Goal: Transaction & Acquisition: Purchase product/service

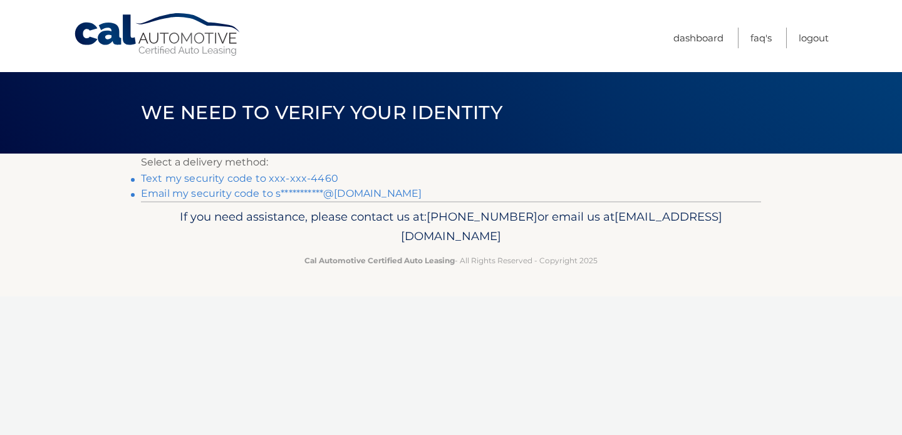
click at [303, 177] on link "Text my security code to xxx-xxx-4460" at bounding box center [239, 178] width 197 height 12
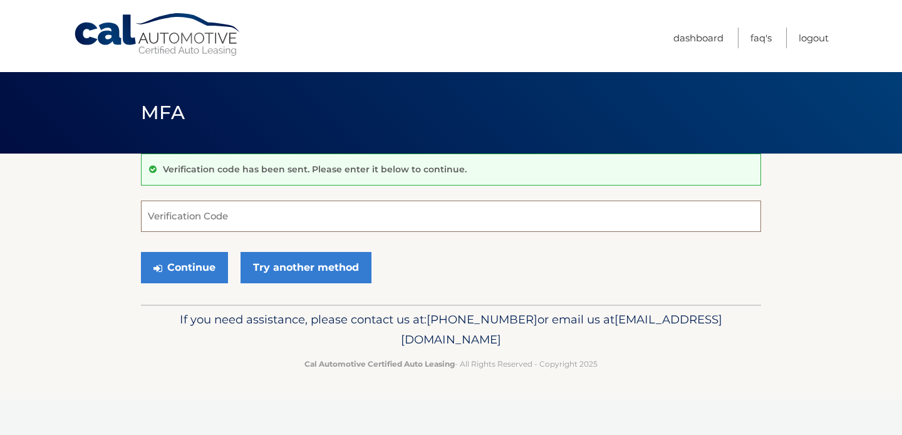
click at [242, 214] on input "Verification Code" at bounding box center [451, 215] width 620 height 31
type input "733444"
click at [141, 252] on button "Continue" at bounding box center [184, 267] width 87 height 31
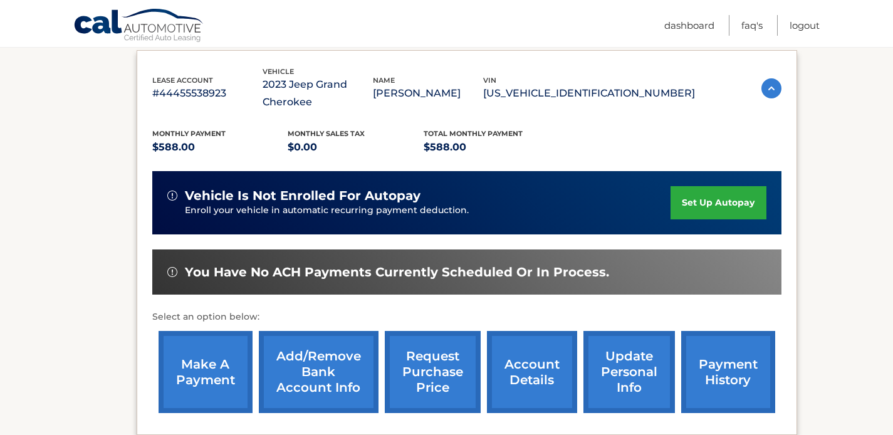
scroll to position [247, 0]
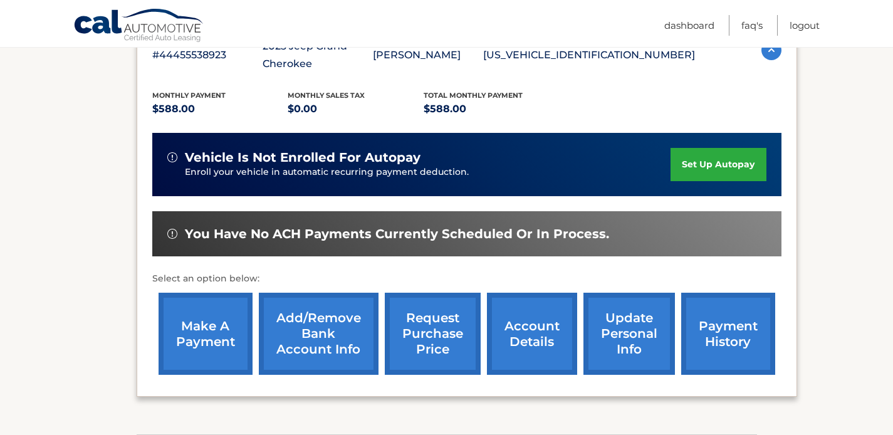
click at [225, 326] on link "make a payment" at bounding box center [205, 334] width 94 height 82
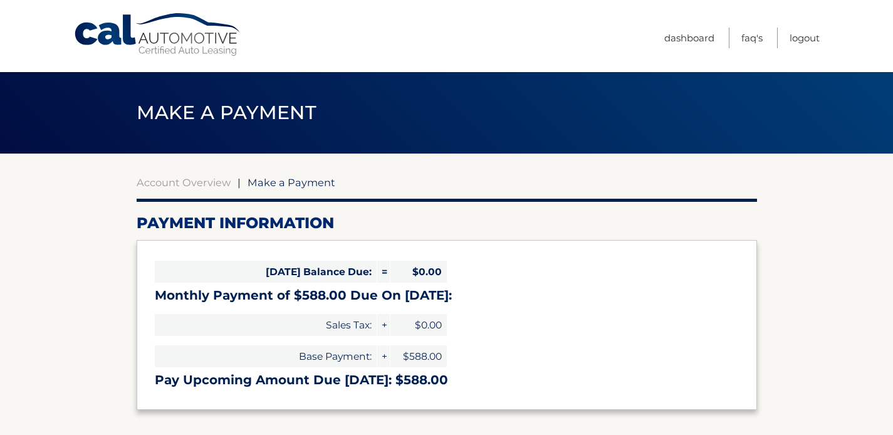
select select "ODFjMTgxYzMtNDNhZi00YjNkLWJkYTAtMTQ0ZjQzZjFlOTQ4"
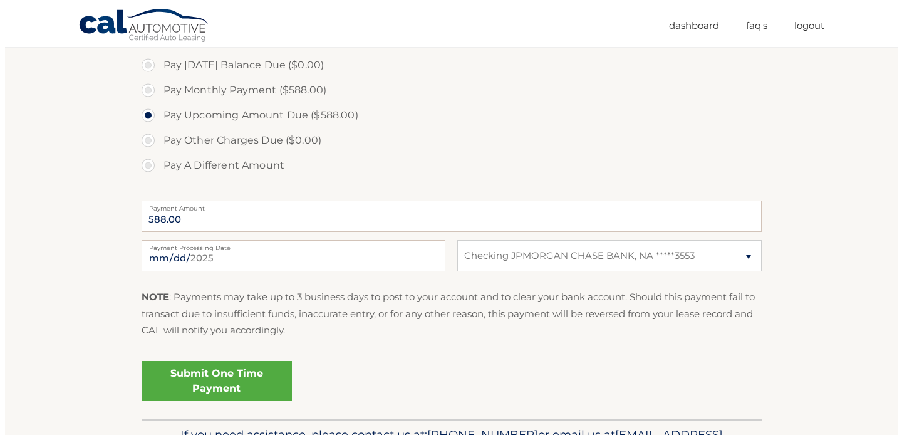
scroll to position [408, 0]
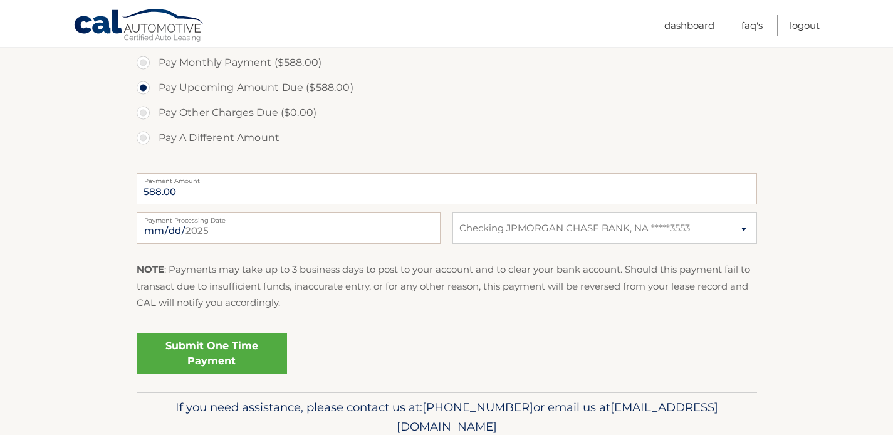
click at [234, 350] on link "Submit One Time Payment" at bounding box center [212, 353] width 150 height 40
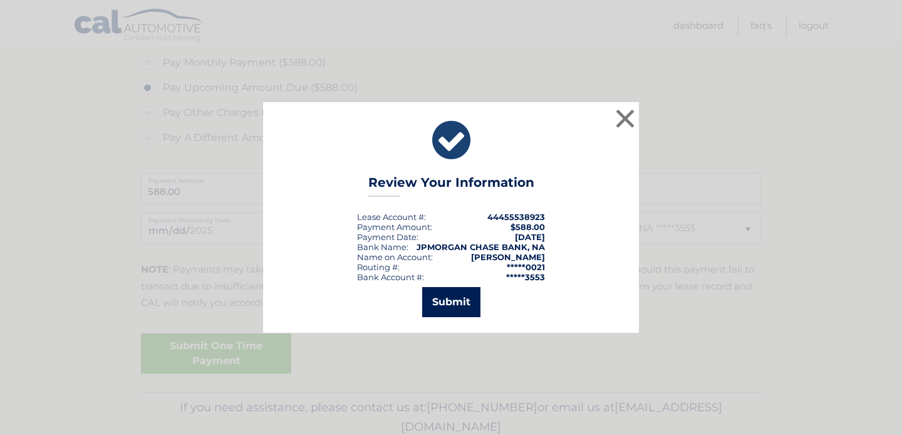
click at [438, 309] on button "Submit" at bounding box center [451, 302] width 58 height 30
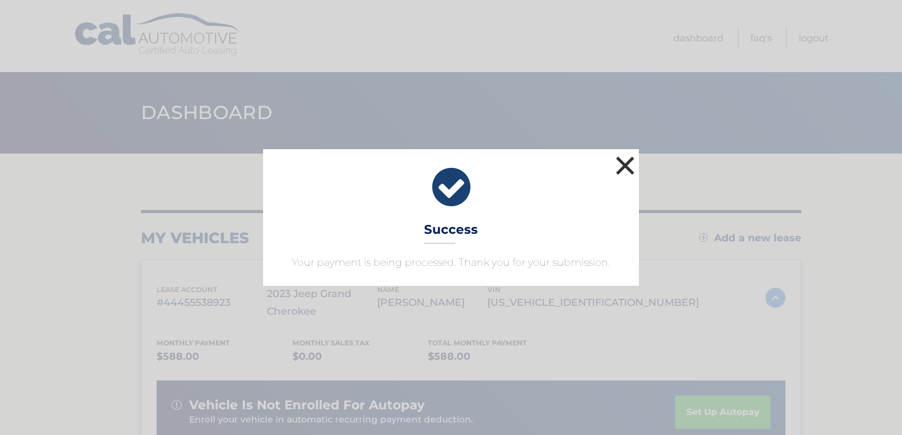
click at [621, 162] on button "×" at bounding box center [625, 165] width 25 height 25
